Goal: Navigation & Orientation: Understand site structure

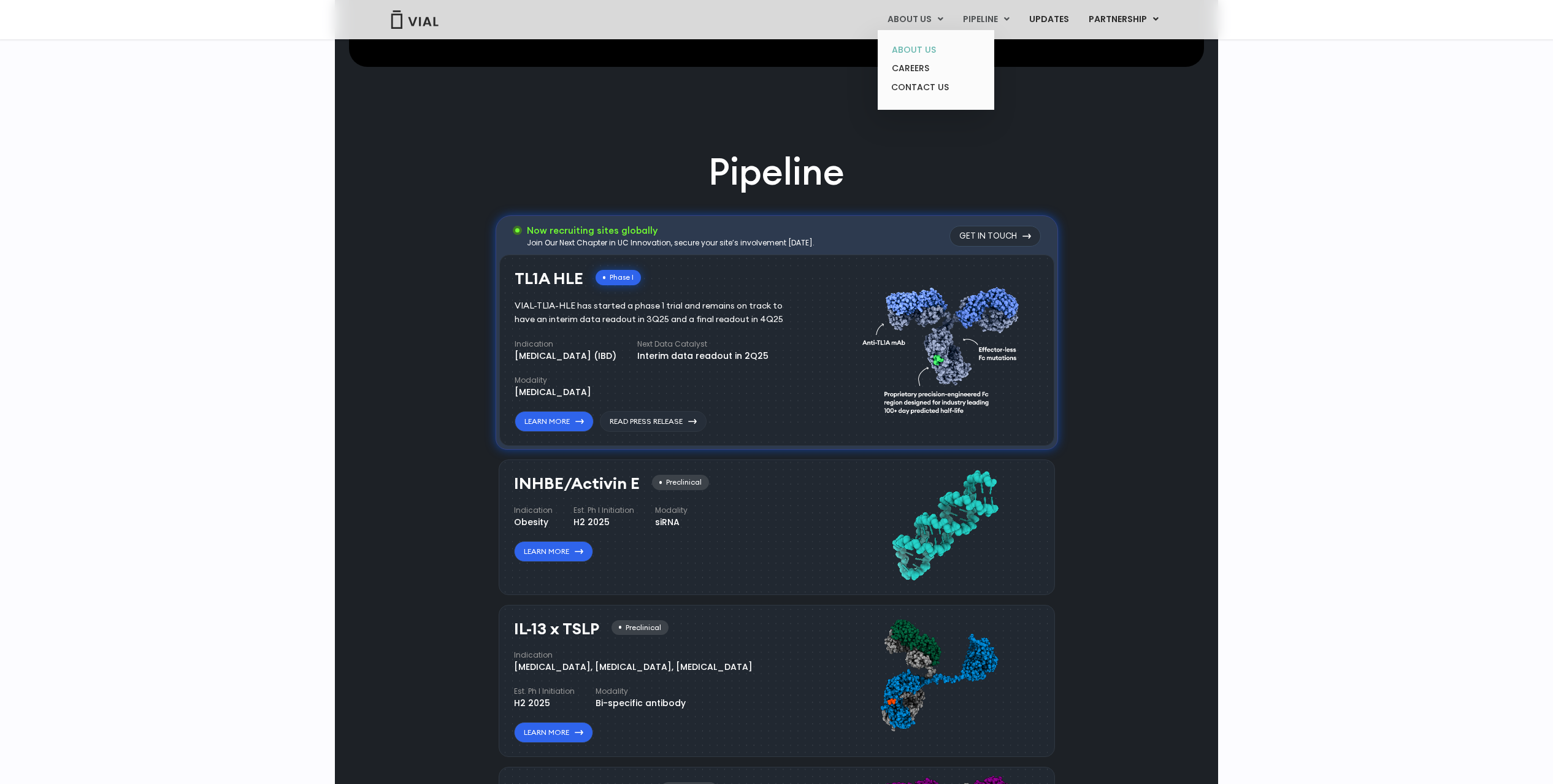
click at [917, 52] on link "ABOUT US" at bounding box center [935, 50] width 108 height 19
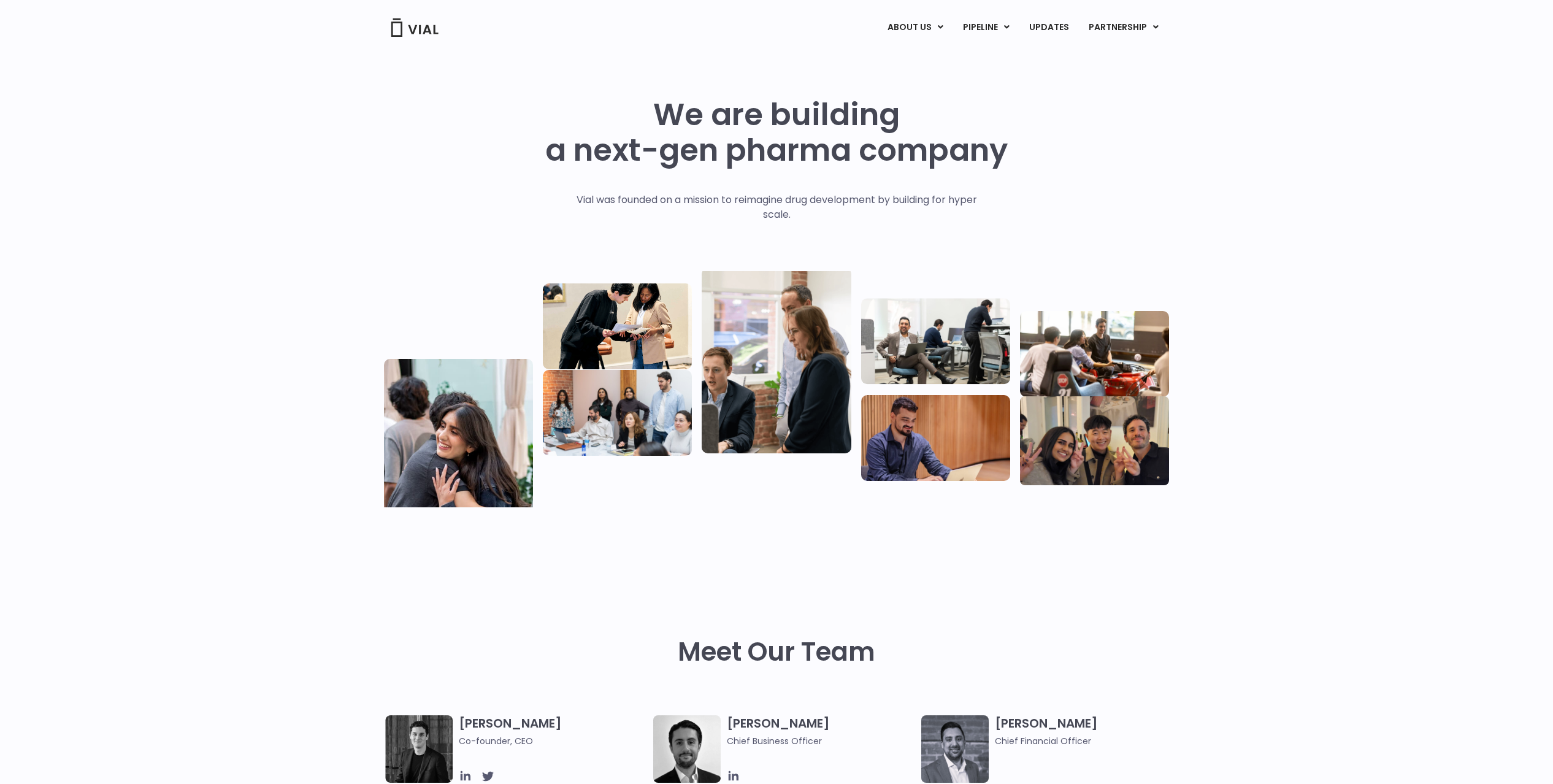
scroll to position [2327, 0]
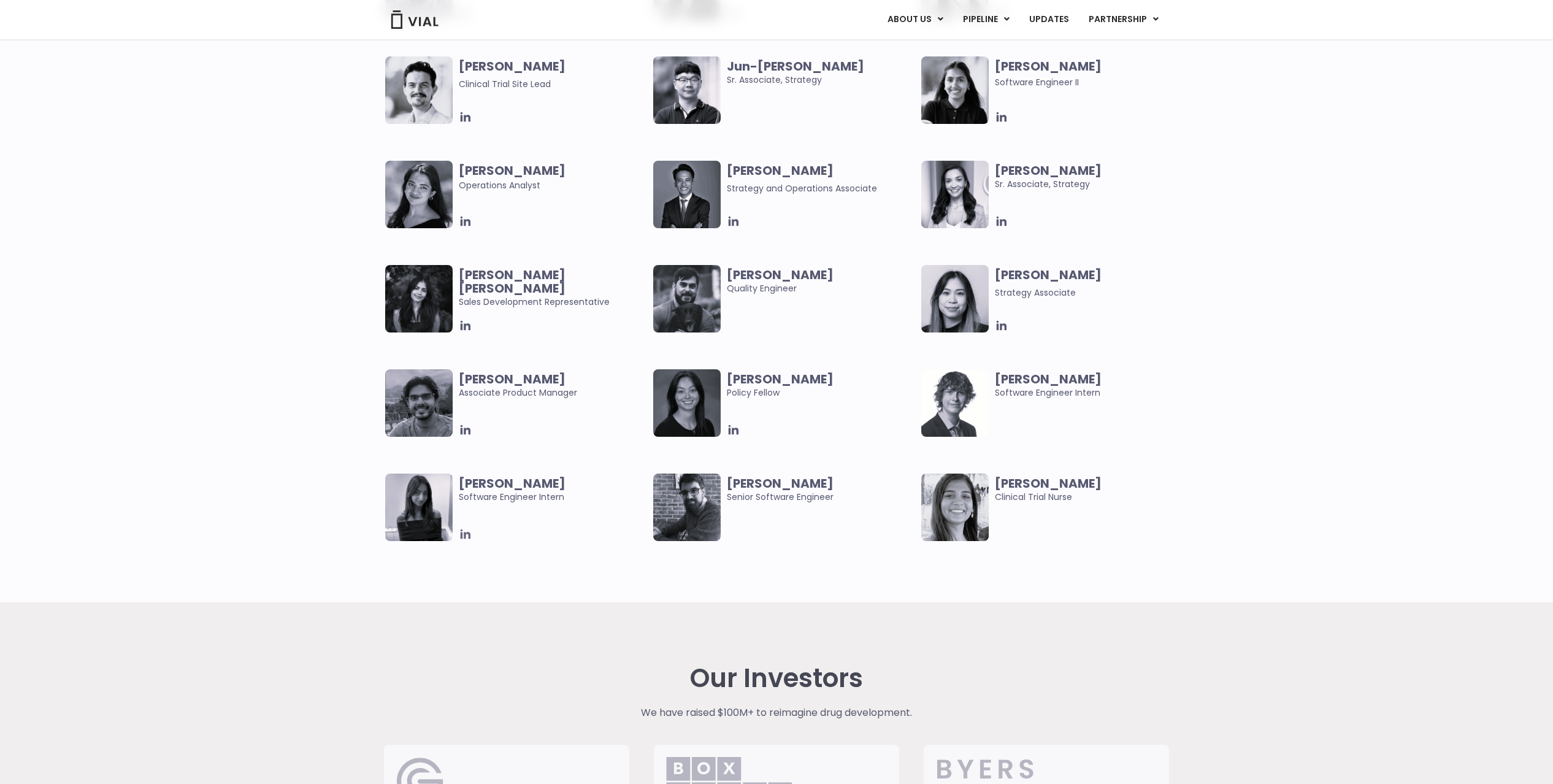
click at [461, 534] on icon at bounding box center [465, 533] width 10 height 10
click at [1211, 408] on div "Abhinav Sondhi Associate Product Manager Claudia Yu Policy Fellow Ethan Cook So…" at bounding box center [776, 473] width 1553 height 209
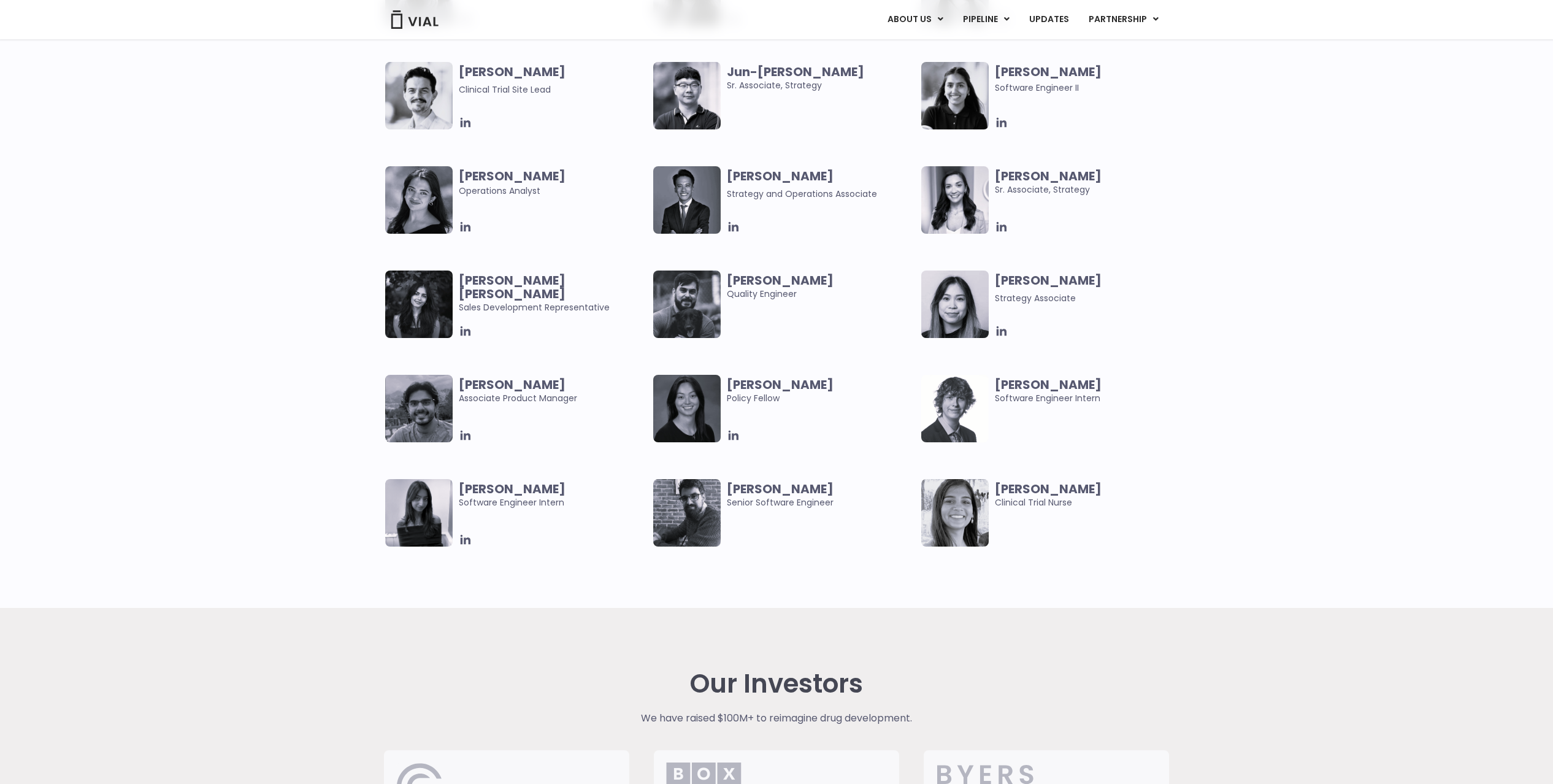
scroll to position [2285, 0]
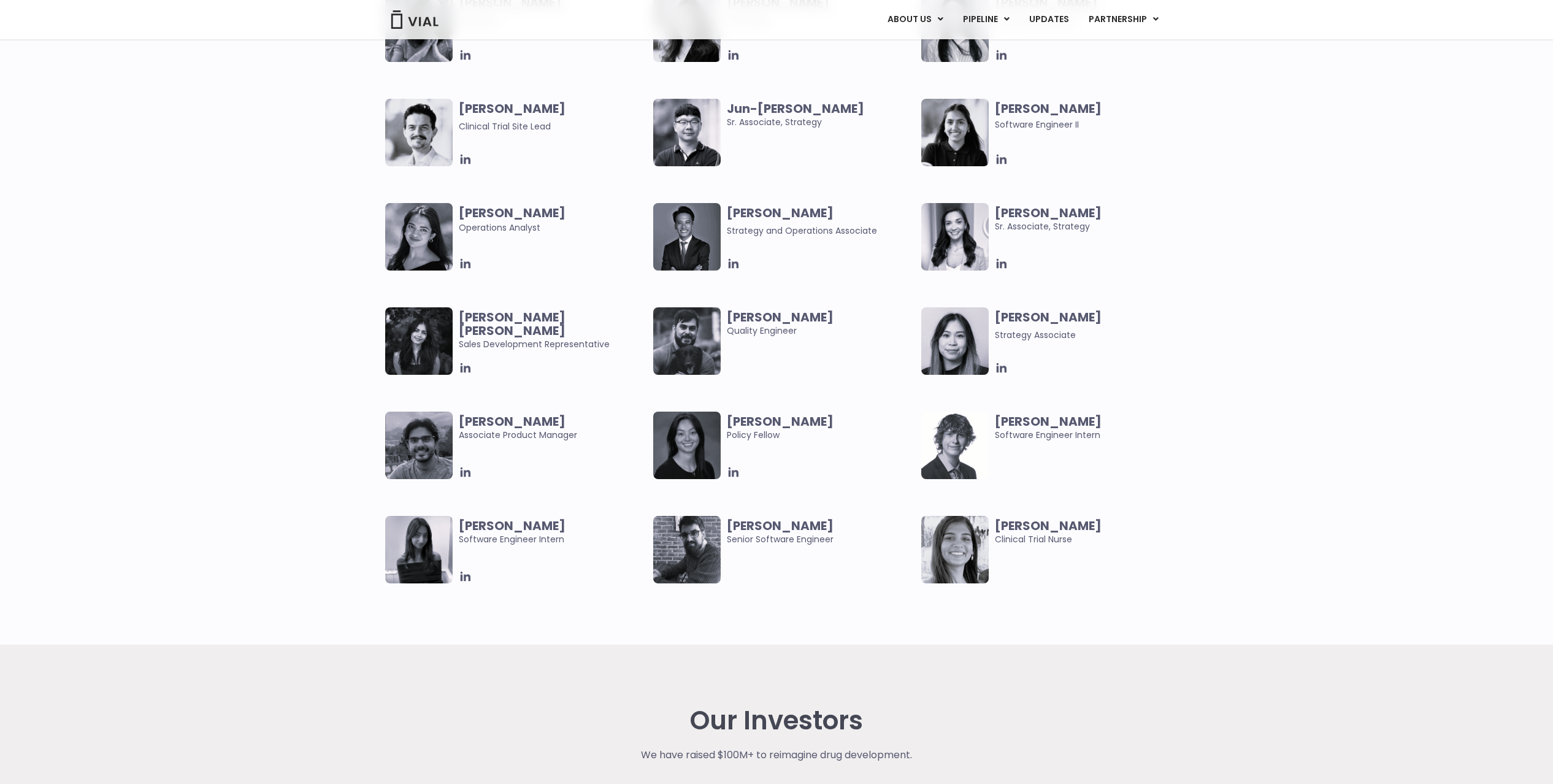
click at [1222, 382] on div "Mehtab Bhinder User Experience Researcher Paolo Castro Software Engineer Ritu R…" at bounding box center [776, 99] width 1553 height 626
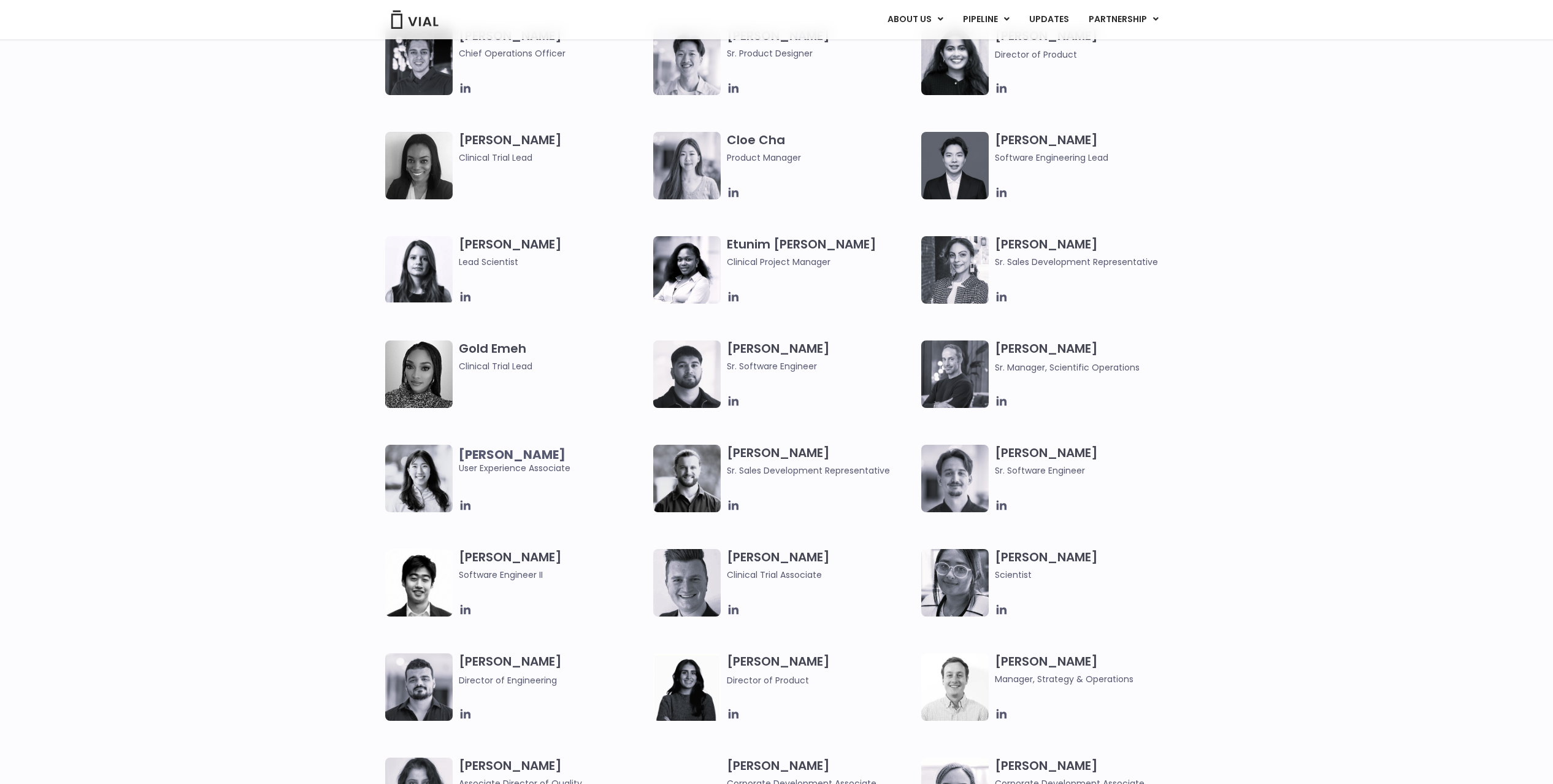
scroll to position [181, 0]
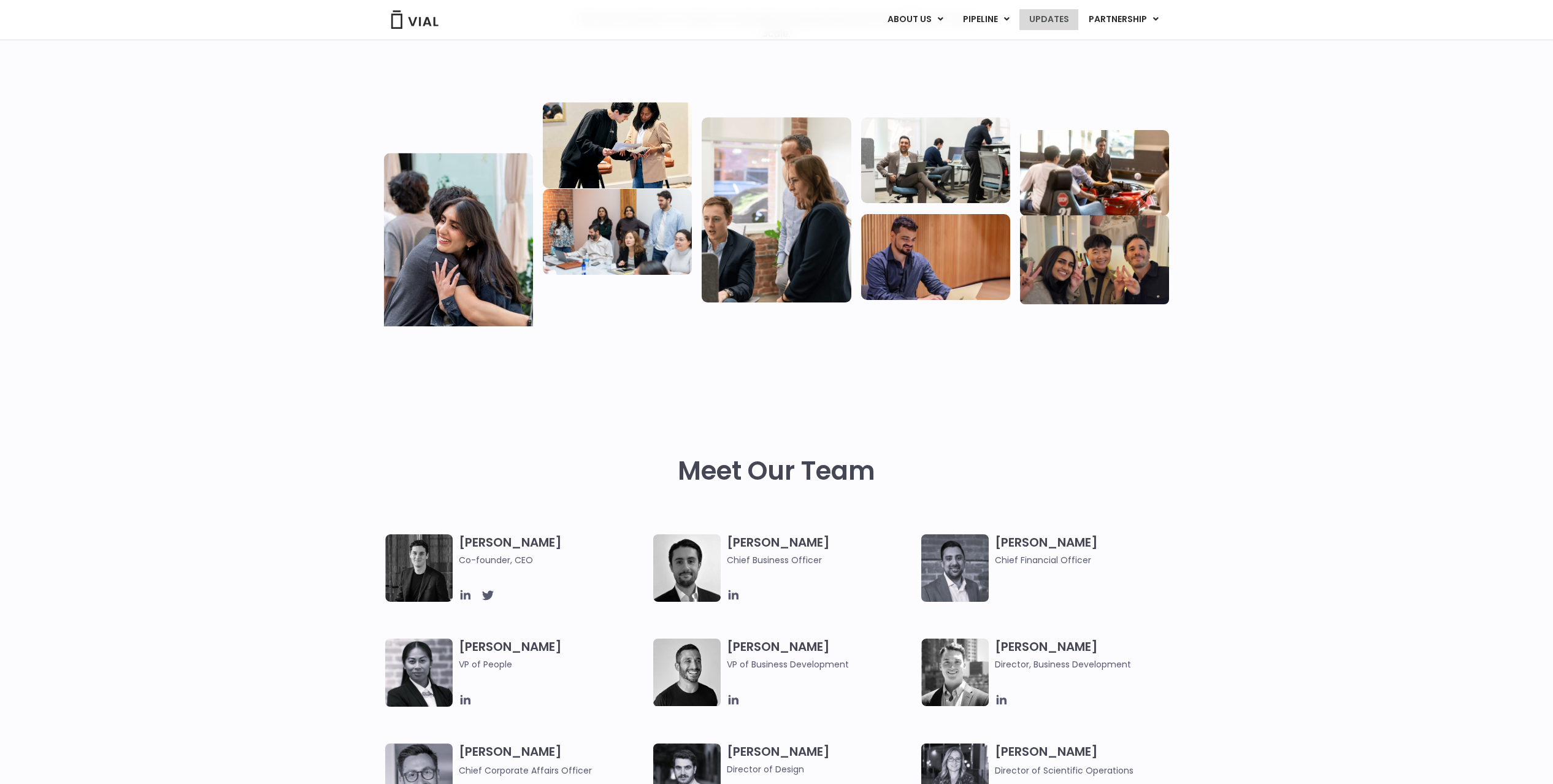
click at [1051, 23] on link "UPDATES" at bounding box center [1049, 19] width 59 height 20
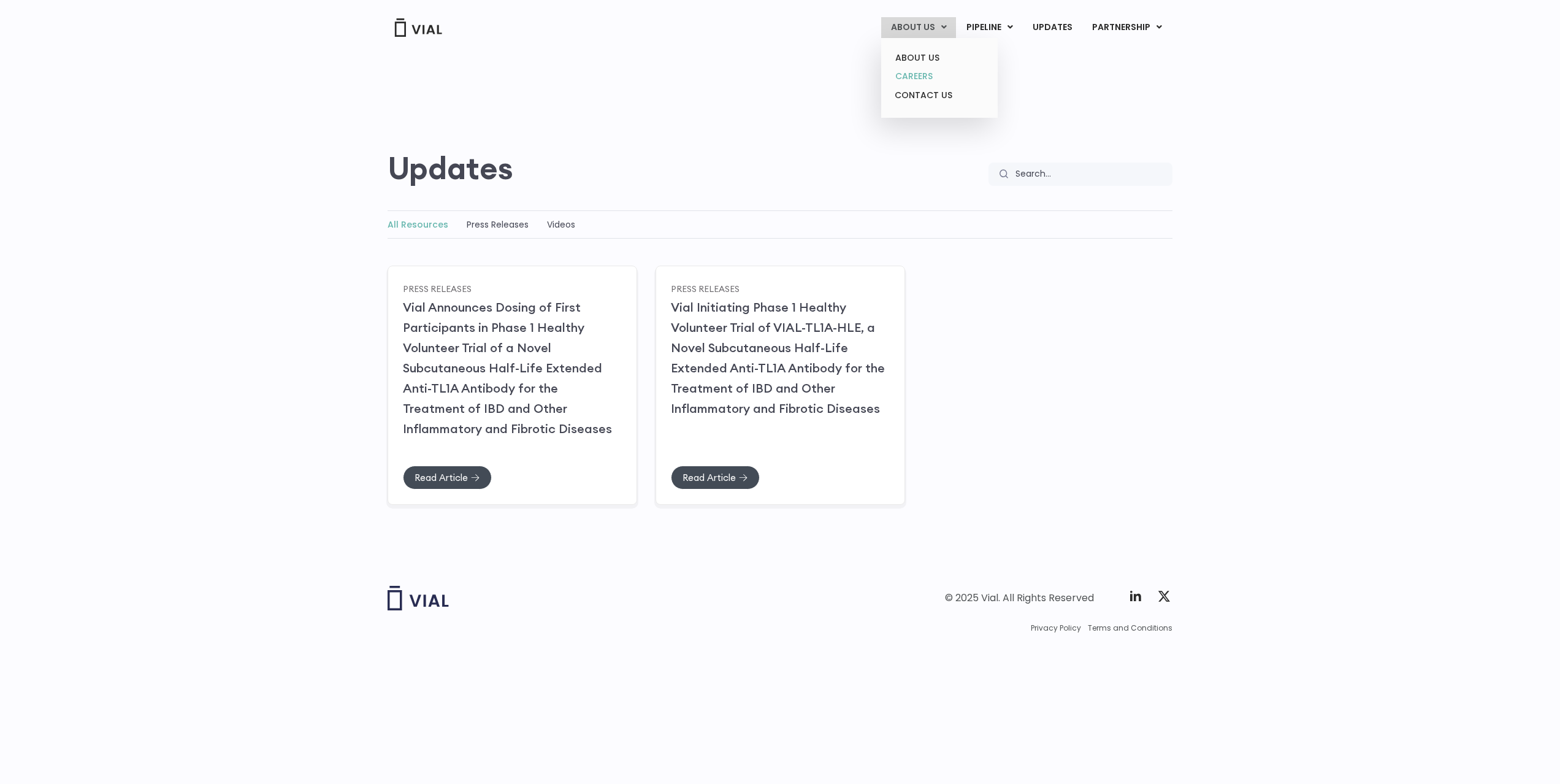
click at [937, 84] on link "CAREERS" at bounding box center [939, 76] width 108 height 19
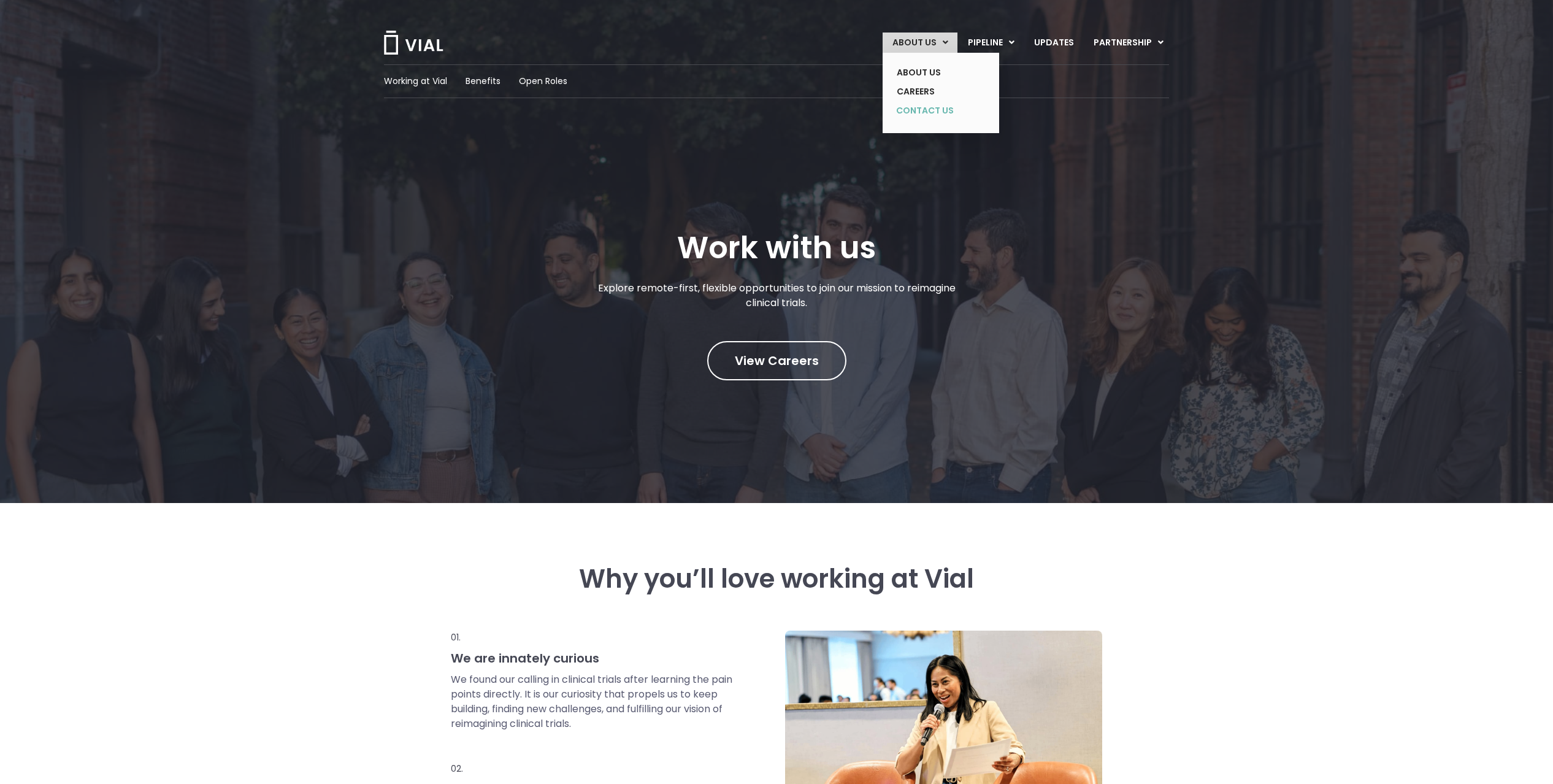
click at [914, 114] on link "CONTACT US" at bounding box center [932, 111] width 90 height 20
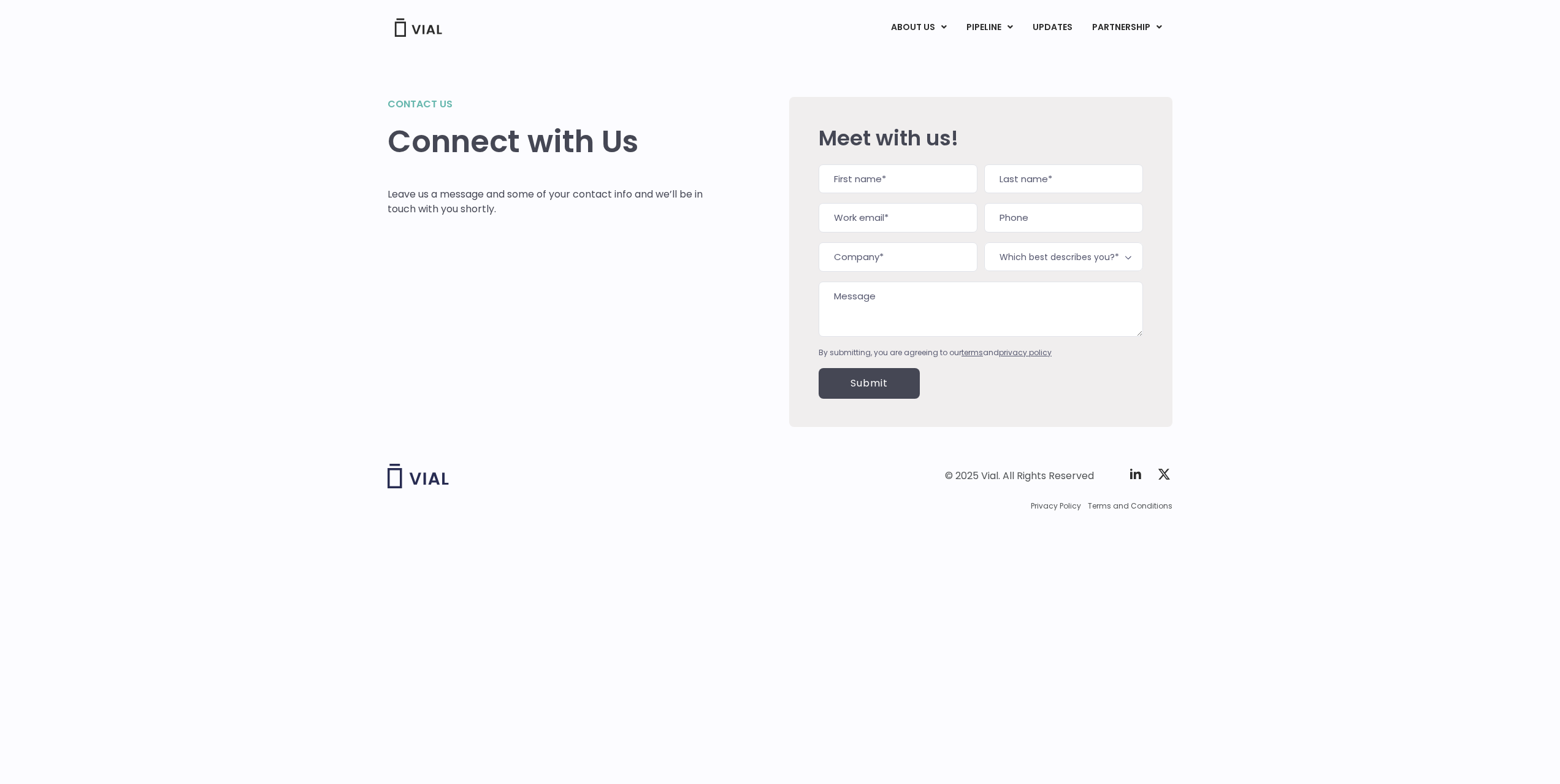
click at [1043, 268] on span "Which best describes you?*" at bounding box center [1063, 257] width 159 height 28
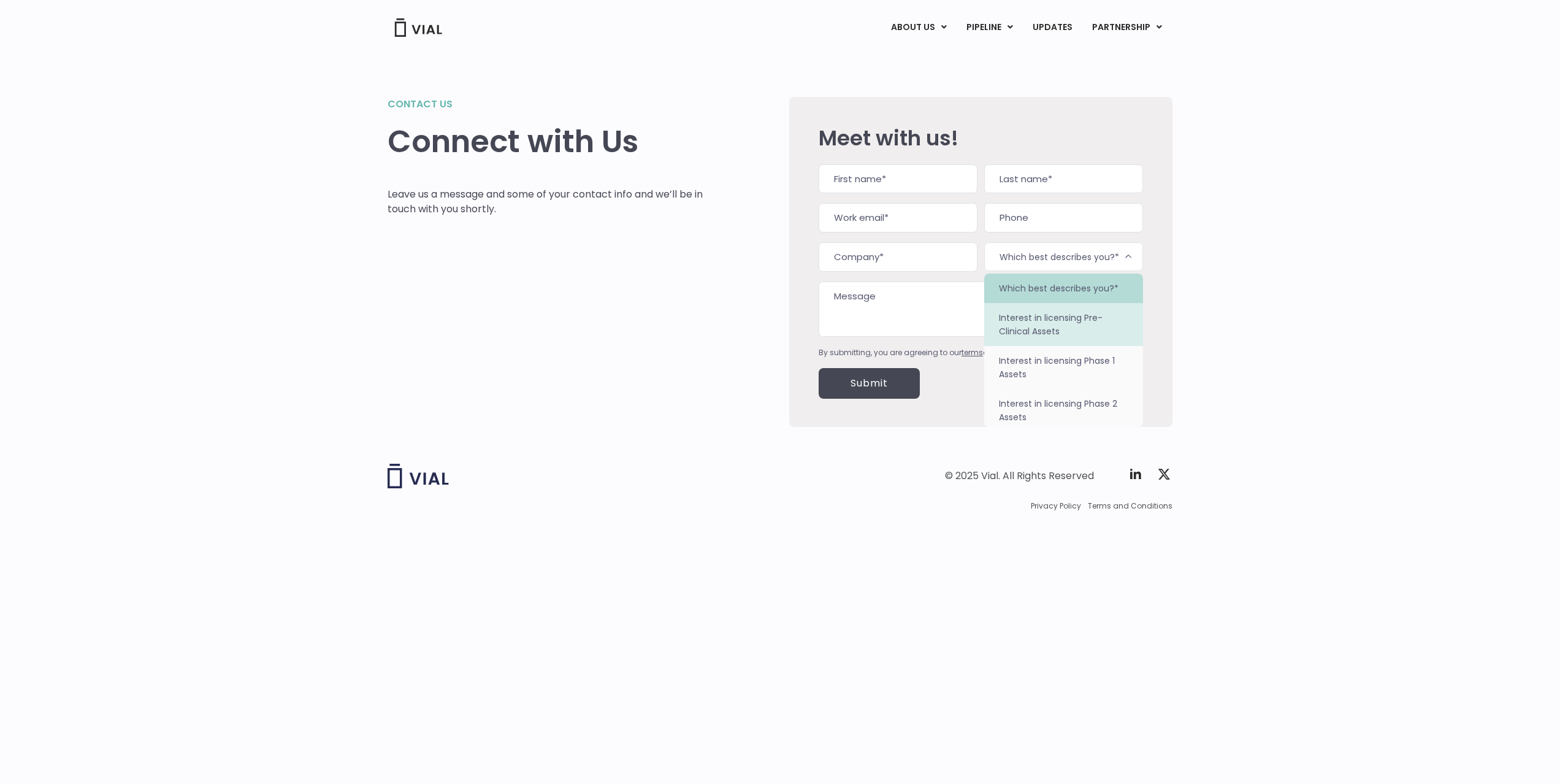
click at [1273, 365] on div "Contact us Connect with Us Leave us a message and some of your contact info and…" at bounding box center [780, 247] width 1560 height 389
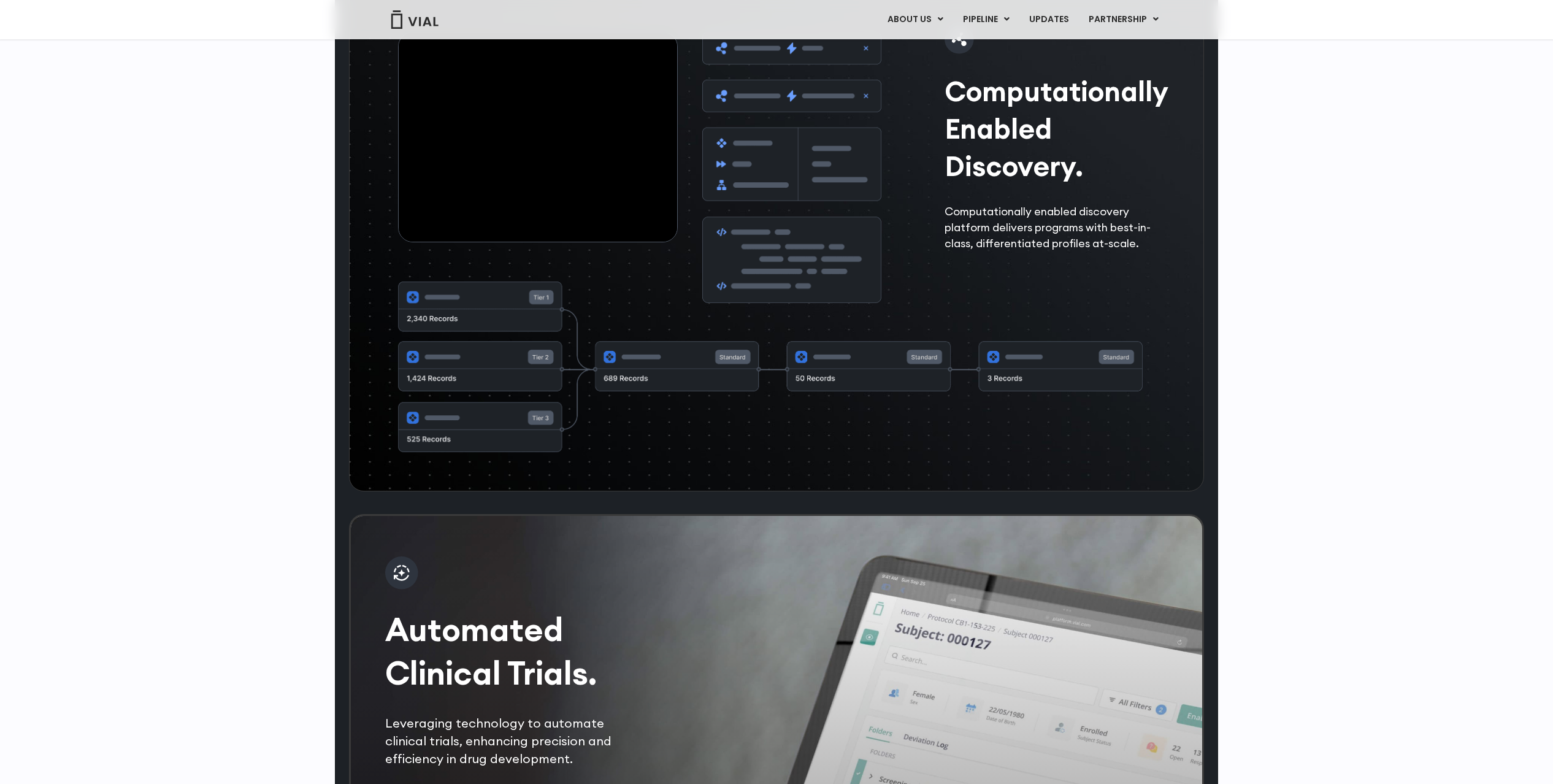
scroll to position [1530, 0]
